Goal: Find specific page/section: Find specific page/section

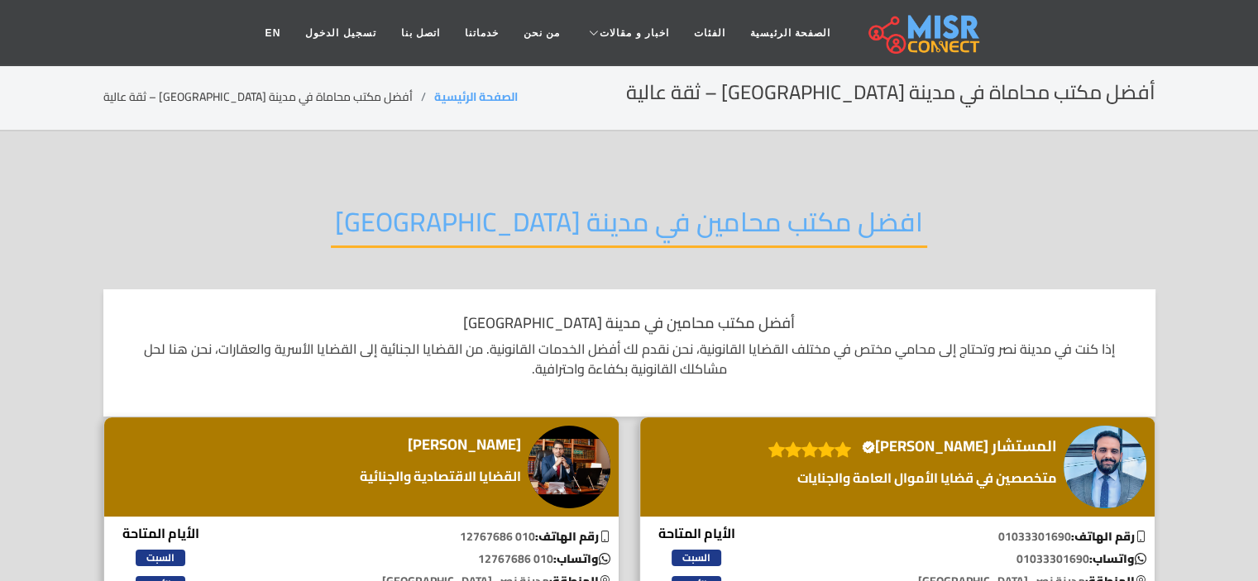
click at [990, 222] on div "افضل مكتب محامين في مدينة [GEOGRAPHIC_DATA]" at bounding box center [629, 235] width 1052 height 108
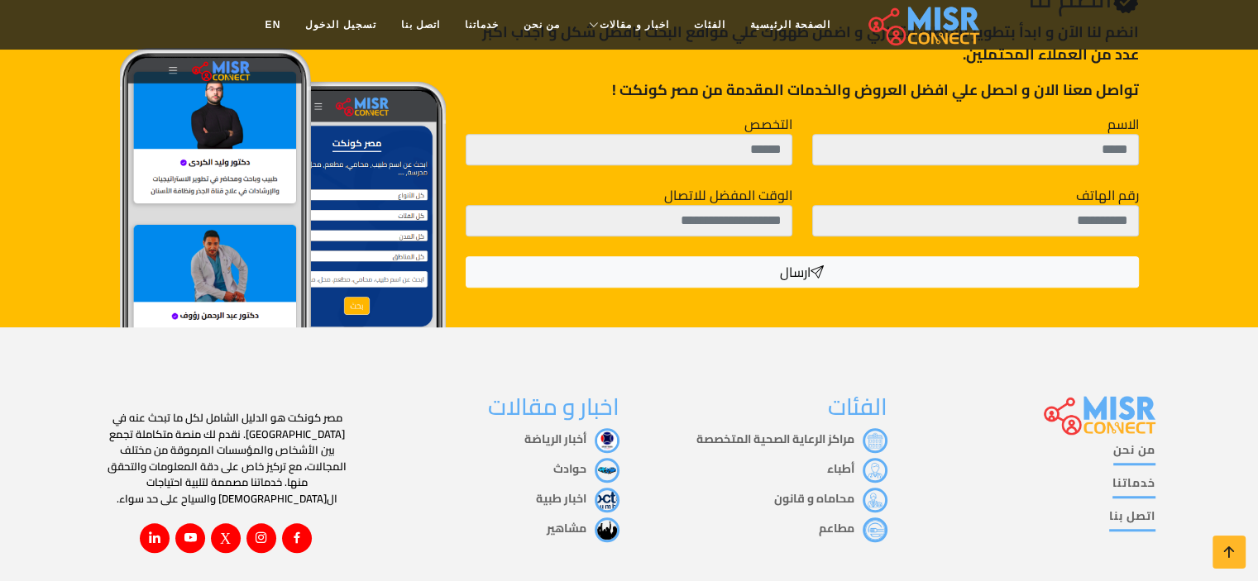
scroll to position [1266, 0]
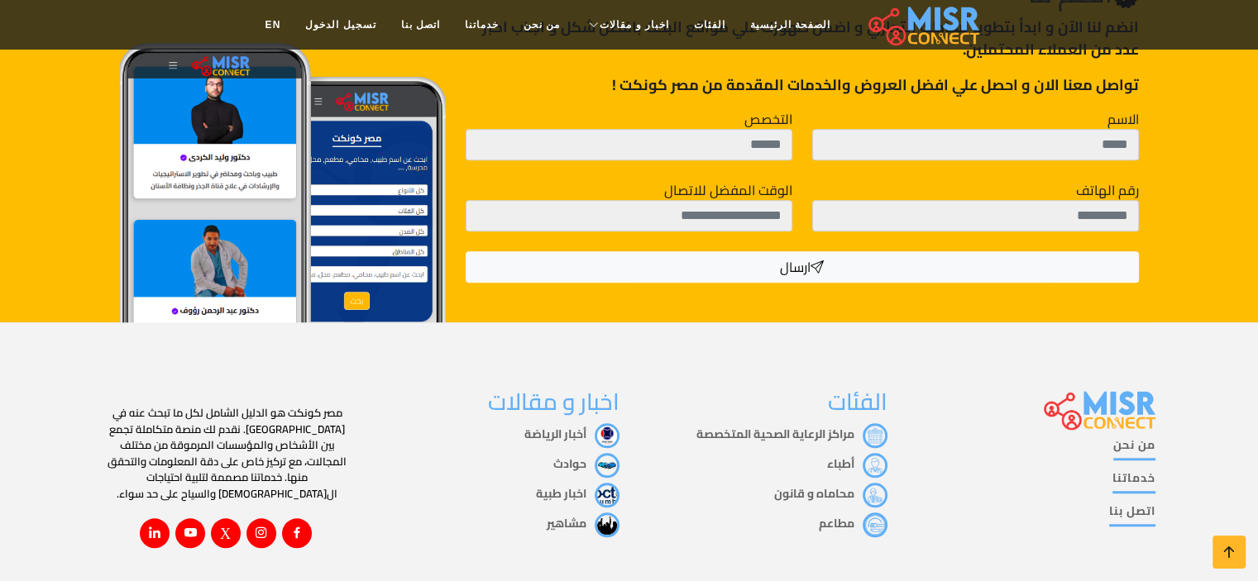
click at [817, 486] on link "محاماه و قانون" at bounding box center [830, 494] width 113 height 22
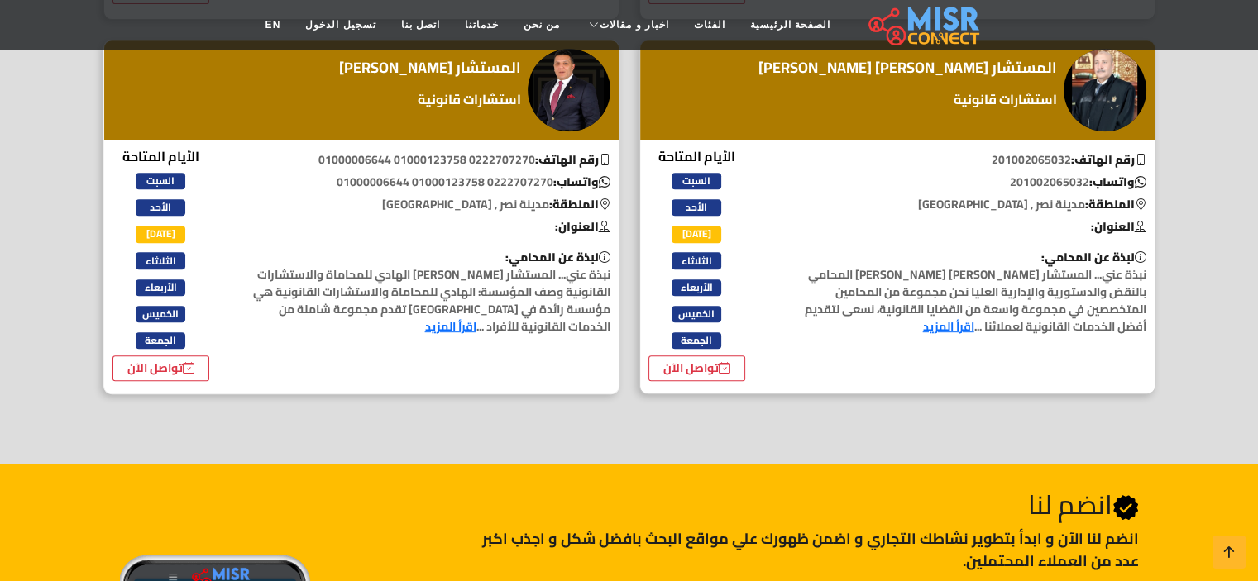
scroll to position [667, 0]
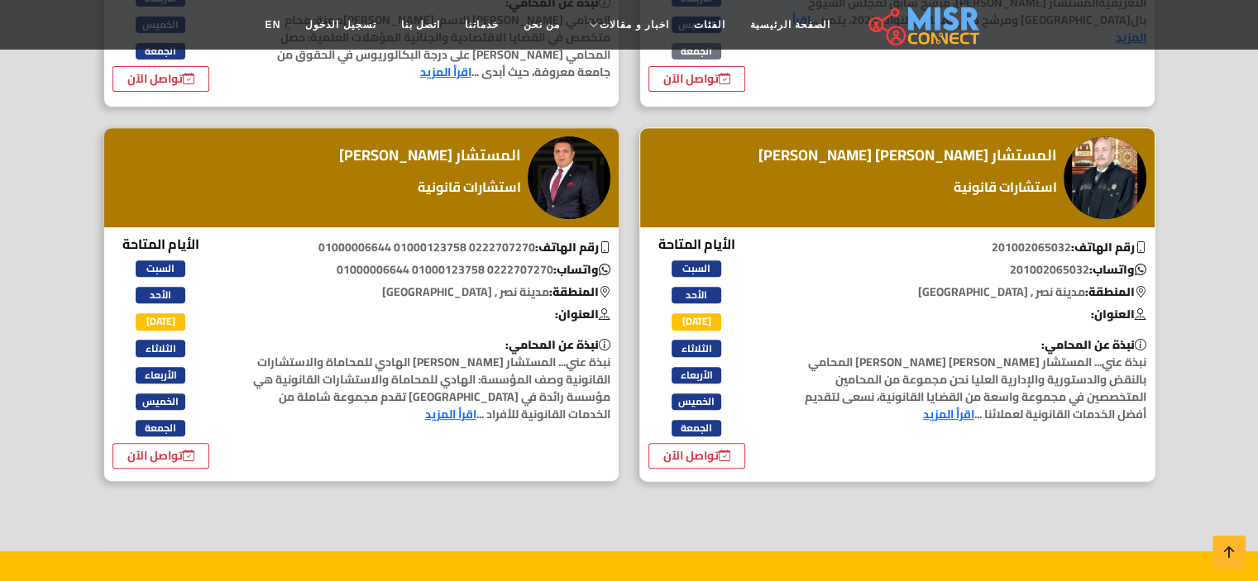
click at [704, 347] on span "الثلاثاء" at bounding box center [697, 348] width 50 height 17
click at [762, 322] on div "الأيام المتاحة السبت الأحد الإثنين الثلاثاء الأربعاء الخميس الجمعة تواصل الآن" at bounding box center [697, 352] width 134 height 236
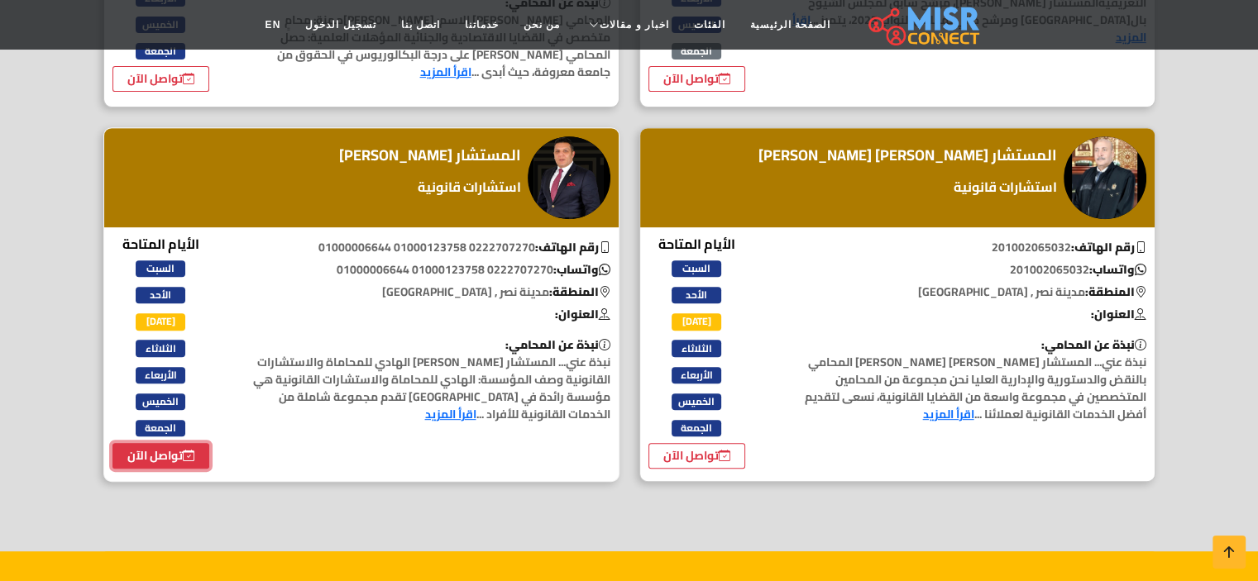
click at [146, 445] on link "تواصل الآن" at bounding box center [161, 456] width 98 height 26
click at [671, 444] on link "تواصل الآن" at bounding box center [697, 456] width 98 height 26
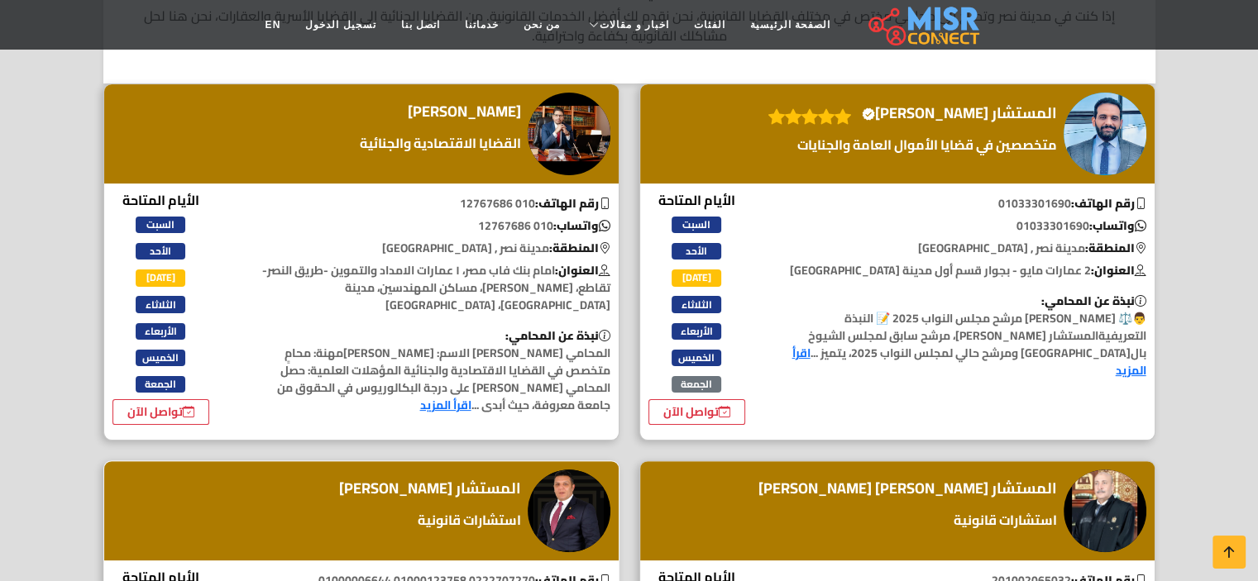
scroll to position [345, 0]
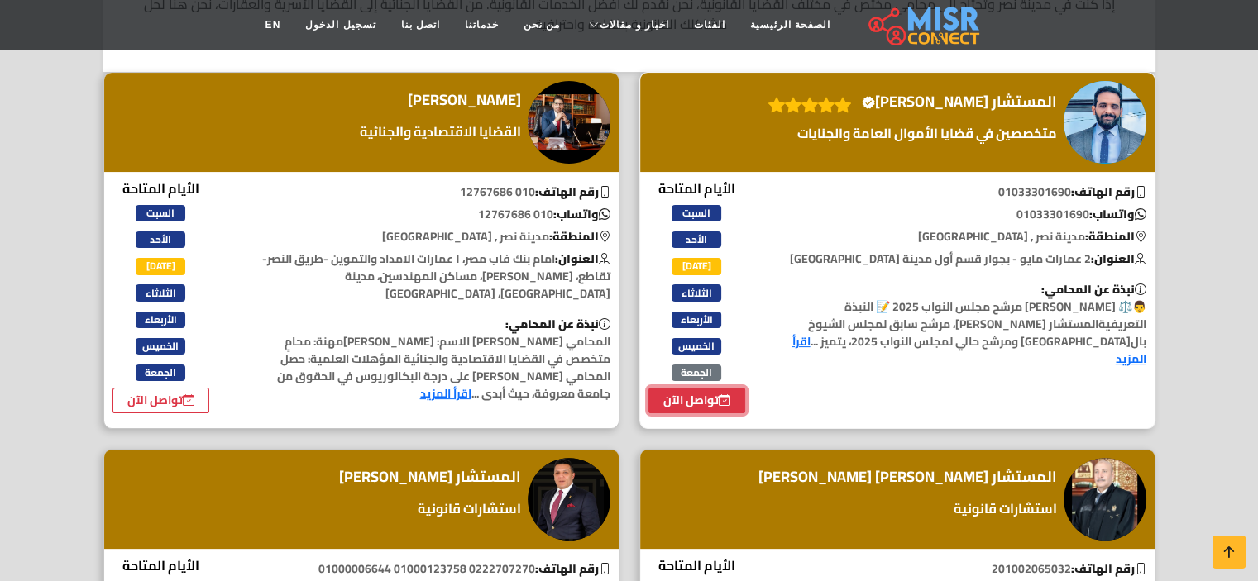
click at [710, 400] on link "تواصل الآن" at bounding box center [697, 401] width 98 height 26
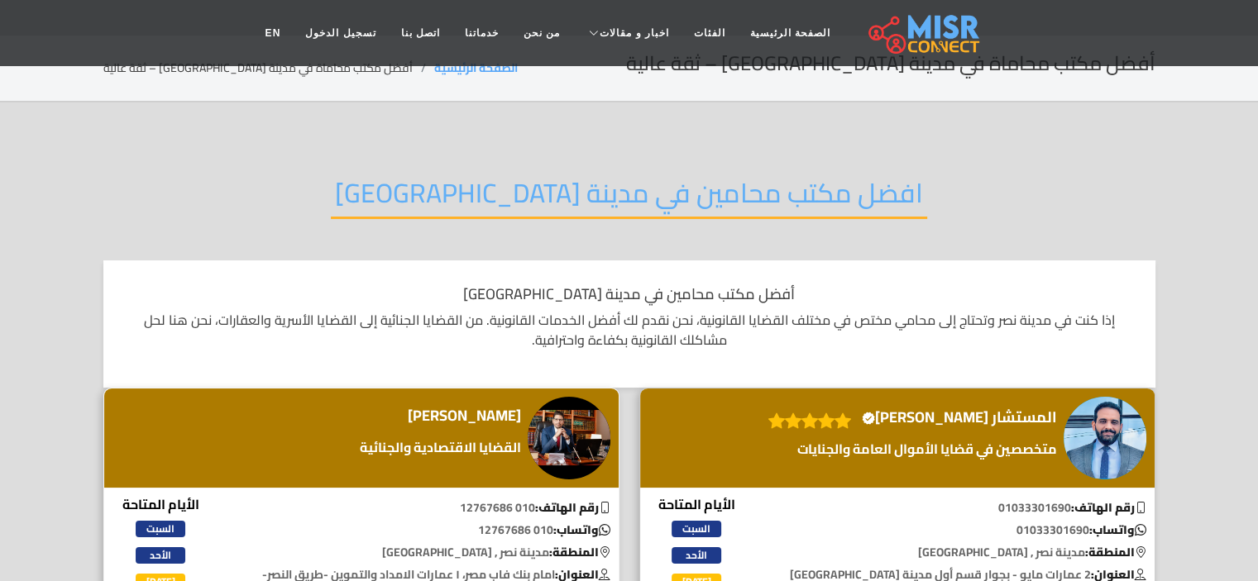
scroll to position [0, 0]
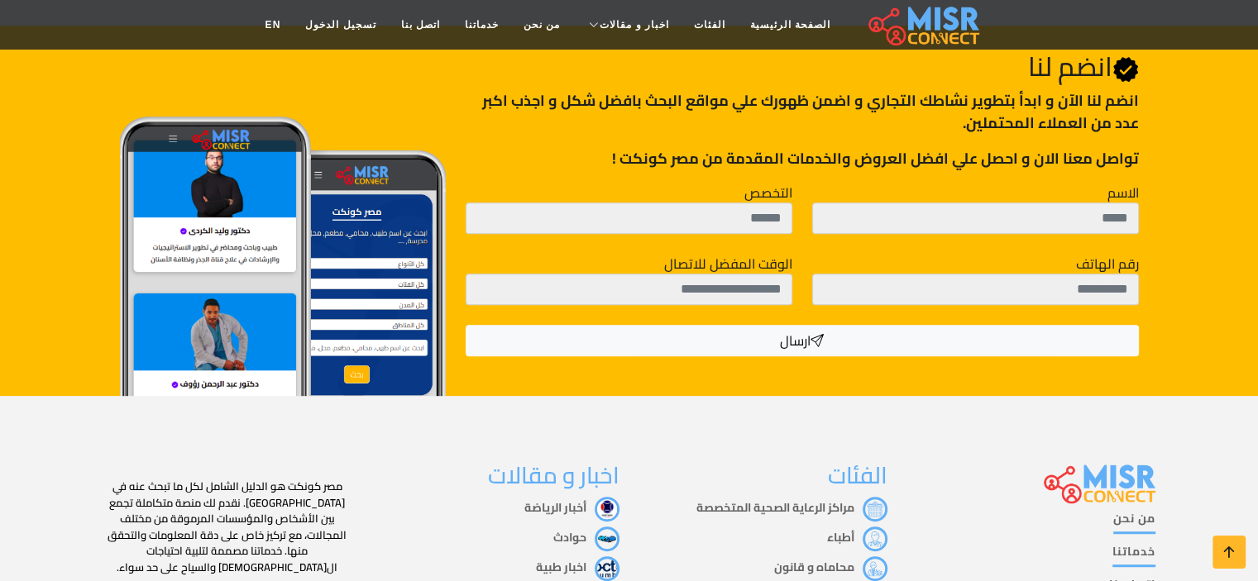
scroll to position [846, 0]
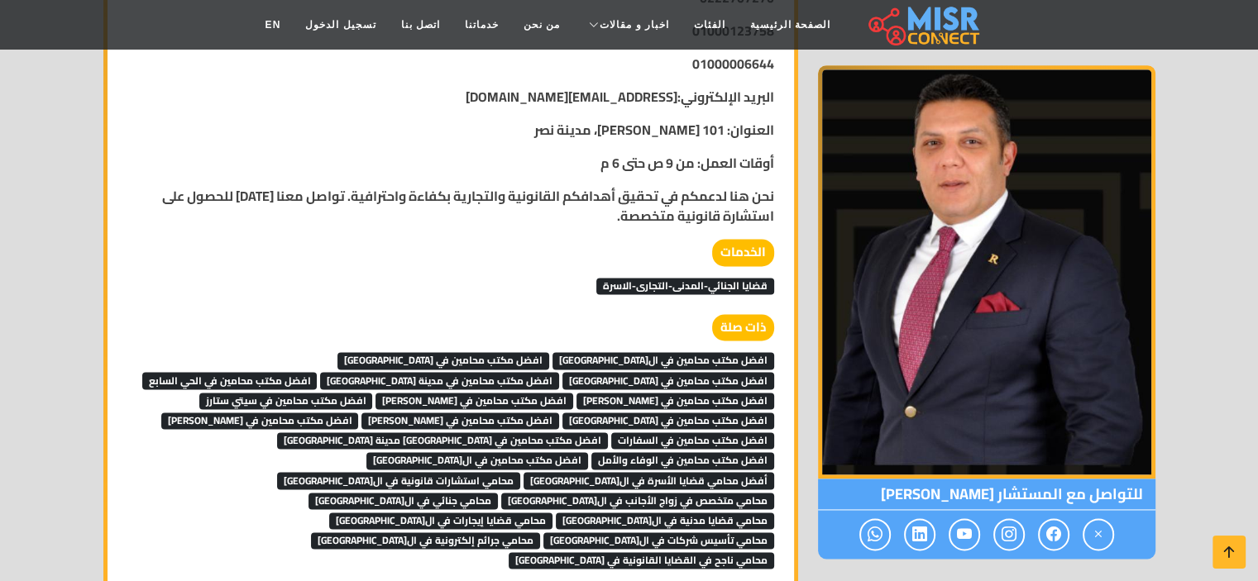
scroll to position [2236, 0]
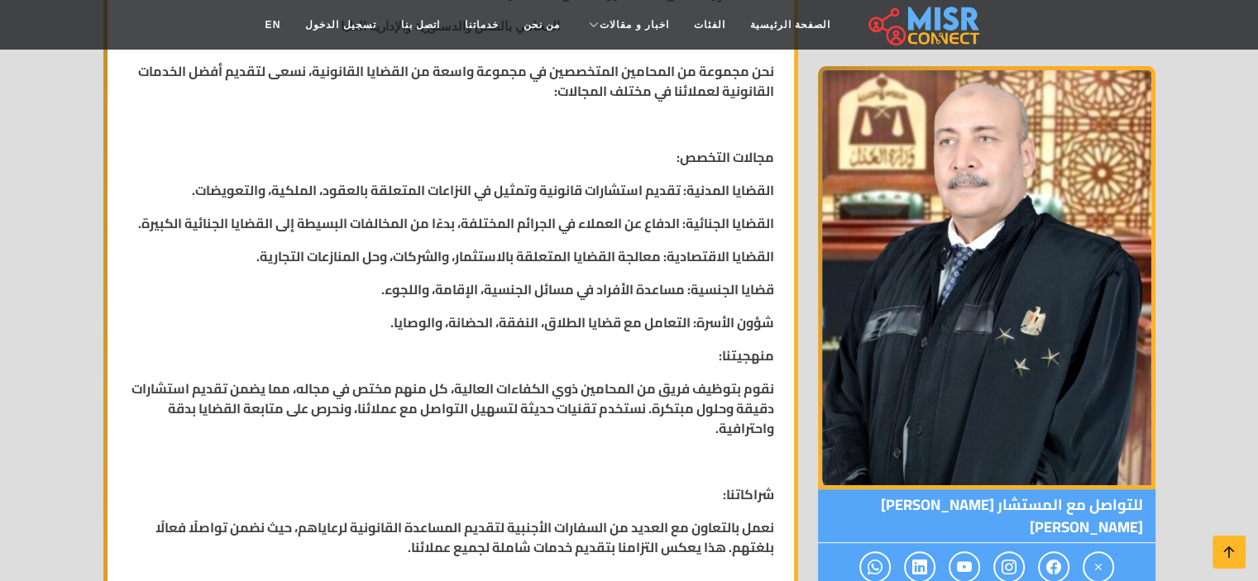
scroll to position [569, 0]
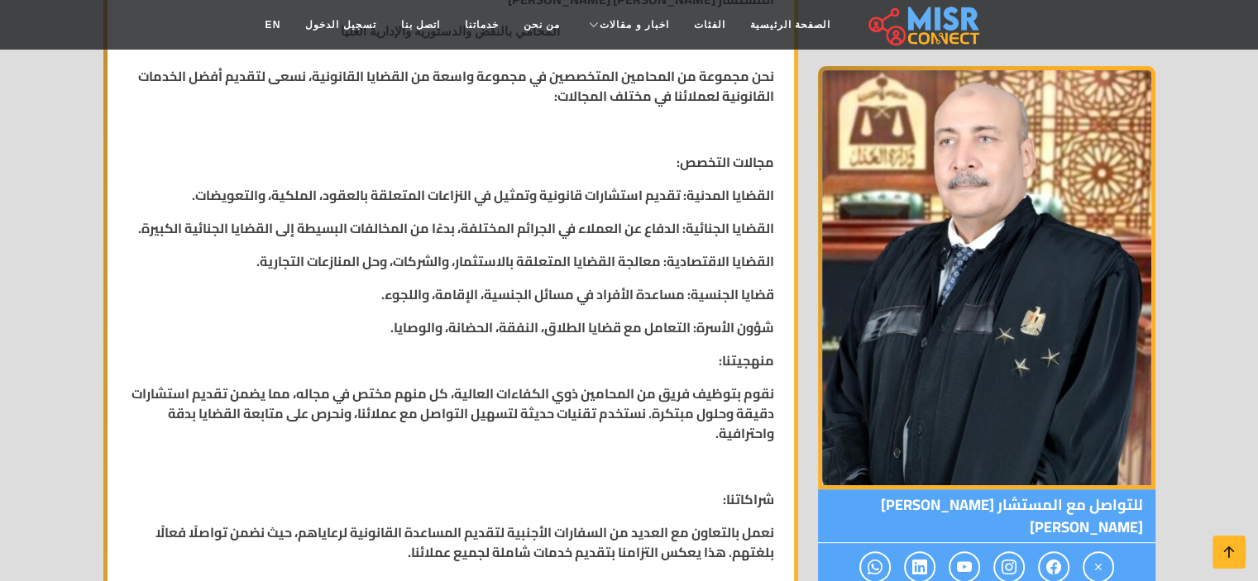
click at [659, 410] on strong "نقوم بتوظيف فريق من المحامين ذوي الكفاءات العالية، كل منهم مختص في مجاله، مما ي…" at bounding box center [453, 413] width 643 height 65
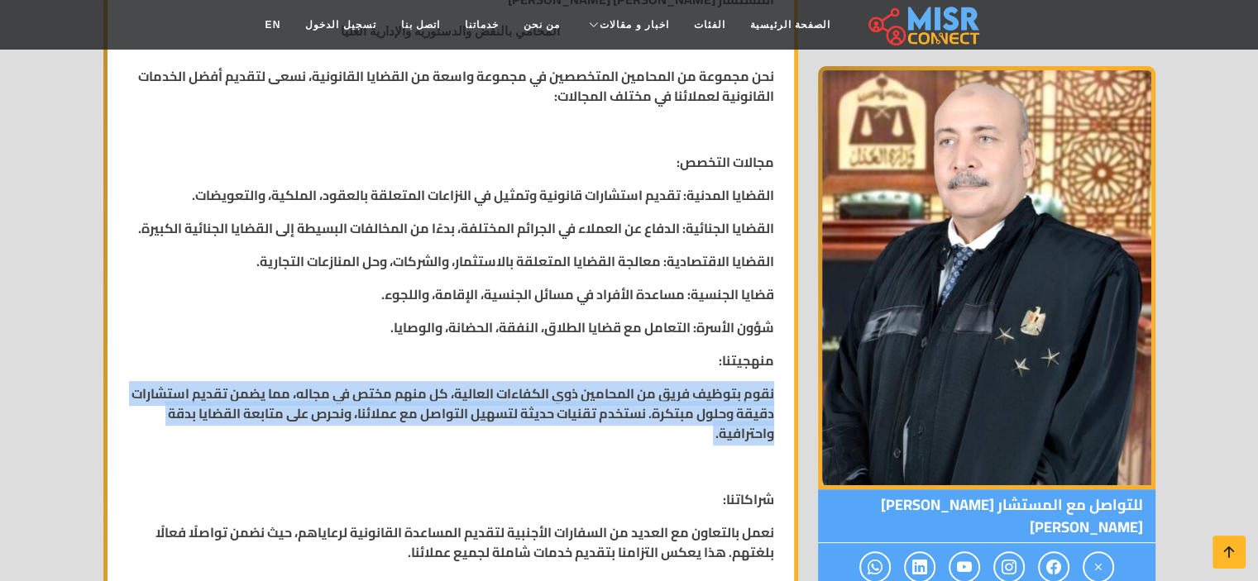
click at [659, 410] on strong "نقوم بتوظيف فريق من المحامين ذوي الكفاءات العالية، كل منهم مختص في مجاله، مما ي…" at bounding box center [453, 413] width 643 height 65
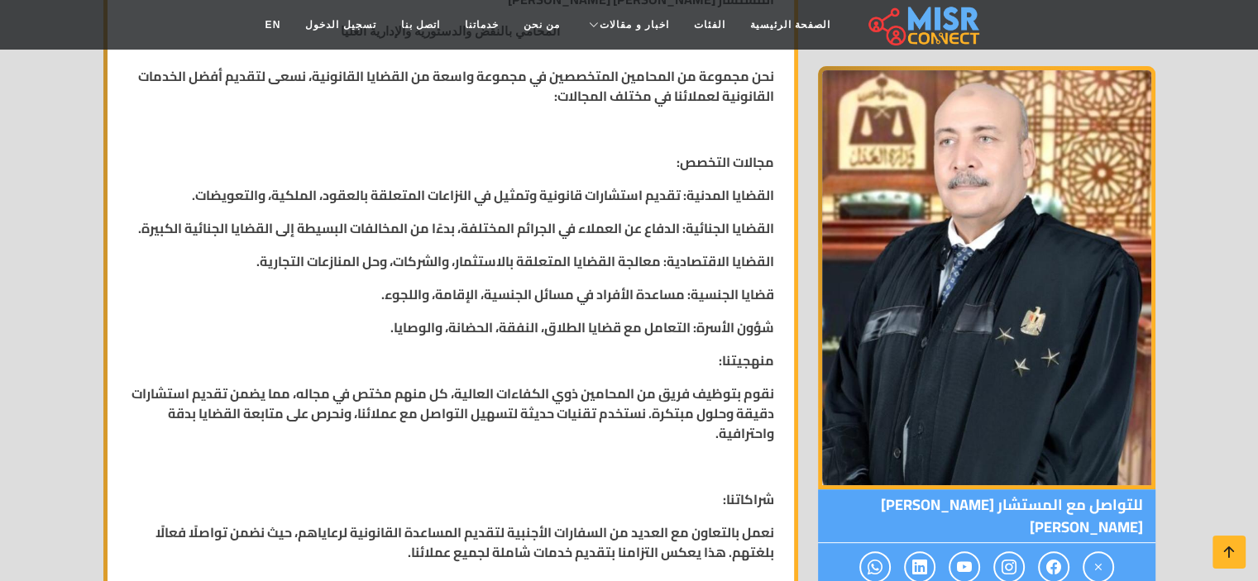
click at [634, 443] on div "نبذة عني... المستشار [PERSON_NAME] [PERSON_NAME] المحامي بالنقض والدستورية والإ…" at bounding box center [450, 511] width 667 height 1136
click at [297, 198] on strong "القضايا المدنية: تقديم استشارات قانونية وتمثيل في النزاعات المتعلقة بالعقود، ال…" at bounding box center [483, 195] width 582 height 25
click at [298, 289] on p "قضايا الجنسية: مساعدة الأفراد في مسائل الجنسية، الإقامة، واللجوء." at bounding box center [450, 295] width 647 height 20
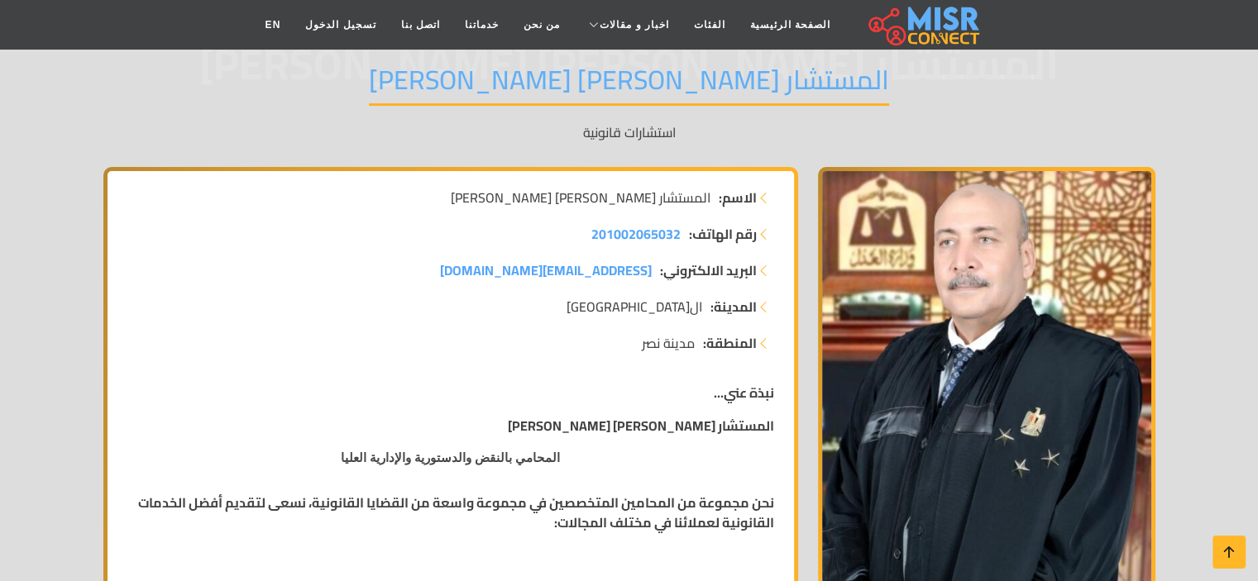
scroll to position [139, 0]
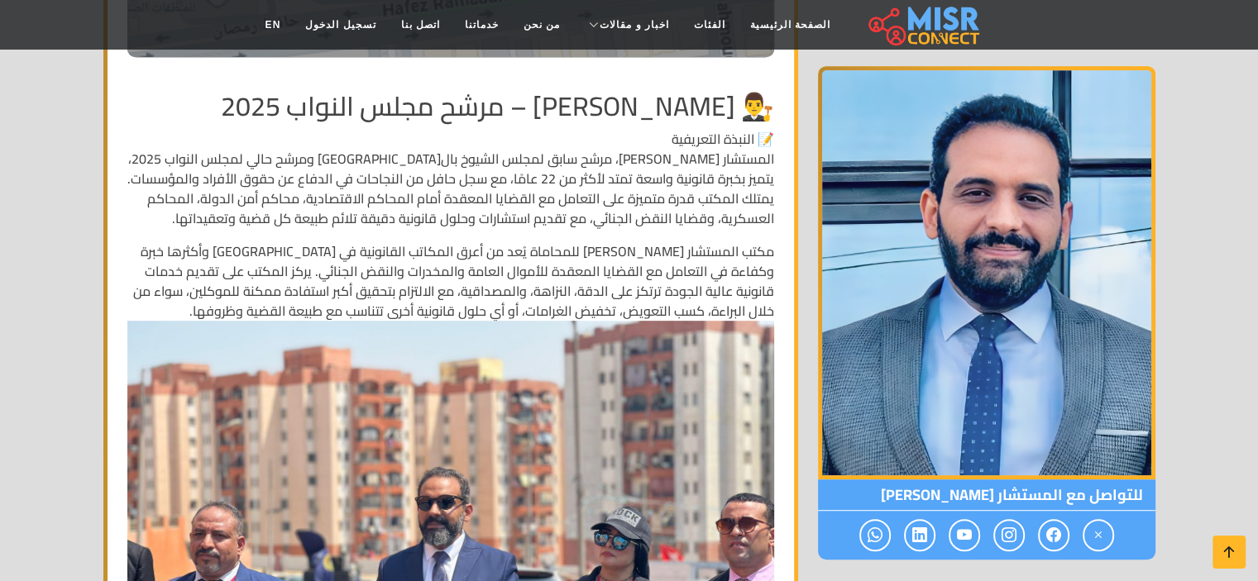
scroll to position [846, 0]
click at [269, 188] on p "📝 النبذة التعريفية المستشار محمد قطب، مرشح سابق لمجلس الشيوخ بالقاهرة ومرشح حال…" at bounding box center [450, 177] width 647 height 99
click at [208, 160] on p "📝 النبذة التعريفية المستشار محمد قطب، مرشح سابق لمجلس الشيوخ بالقاهرة ومرشح حال…" at bounding box center [450, 177] width 647 height 99
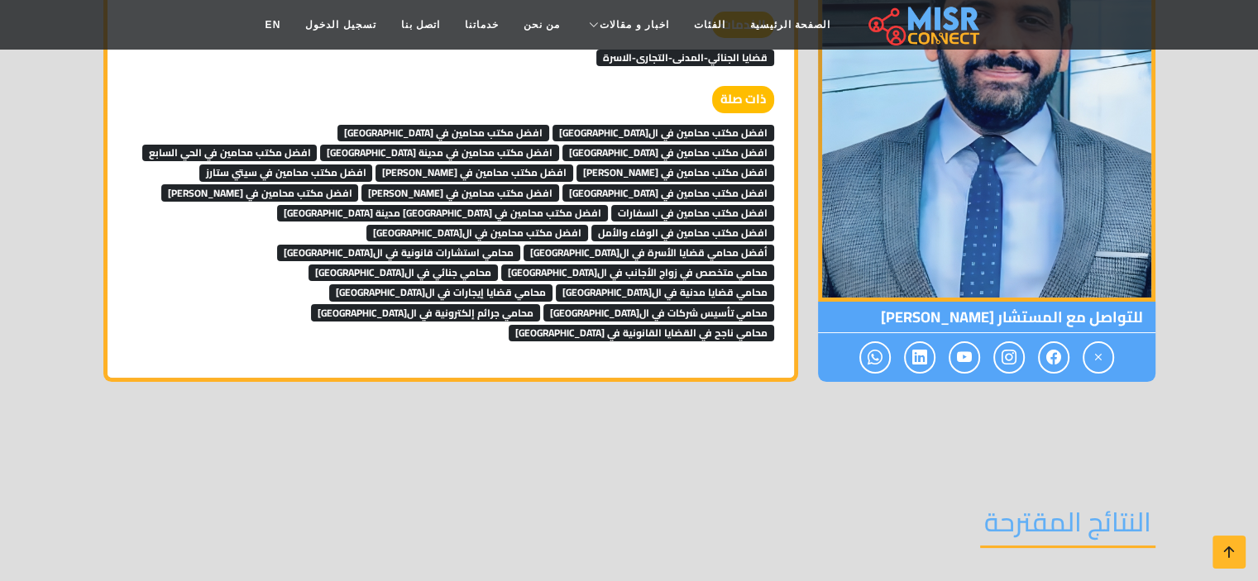
scroll to position [6370, 0]
